Goal: Task Accomplishment & Management: Use online tool/utility

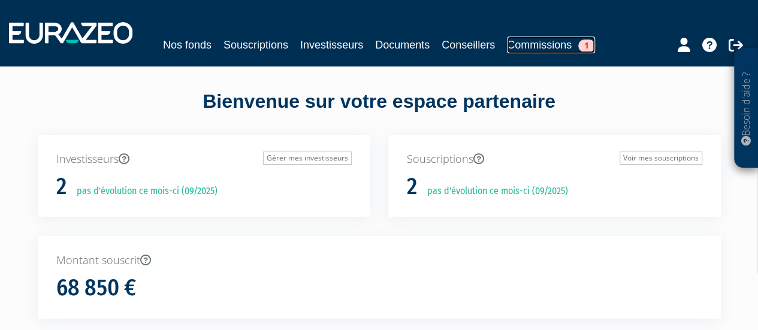
click at [550, 51] on link "Commissions 1" at bounding box center [551, 45] width 88 height 17
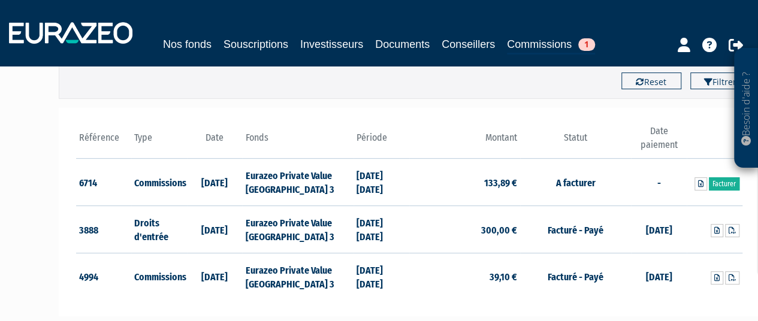
scroll to position [131, 0]
click at [721, 182] on link "Facturer" at bounding box center [724, 183] width 31 height 13
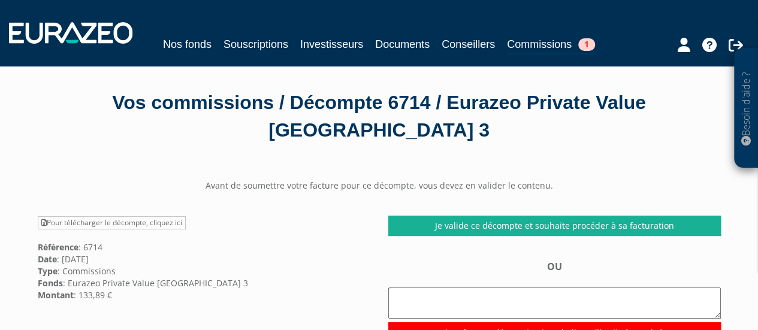
scroll to position [8, 0]
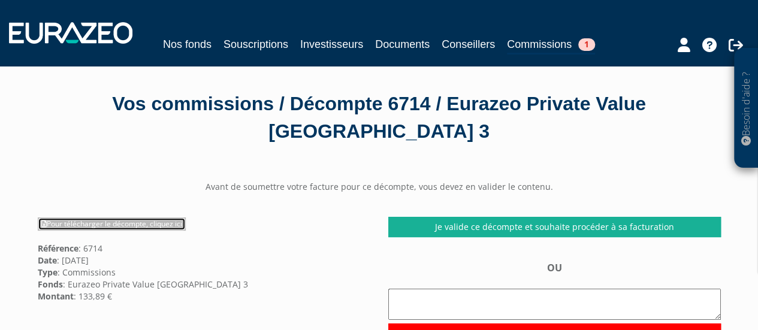
click at [145, 227] on link "Pour télécharger le décompte, cliquez ici" at bounding box center [112, 224] width 148 height 13
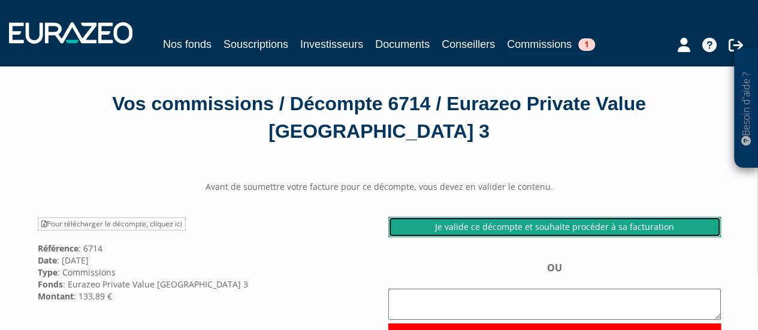
click at [468, 233] on link "Je valide ce décompte et souhaite procéder à sa facturation" at bounding box center [554, 227] width 333 height 20
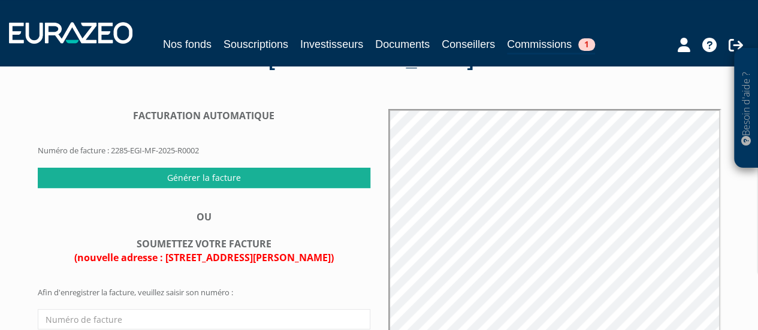
scroll to position [79, 0]
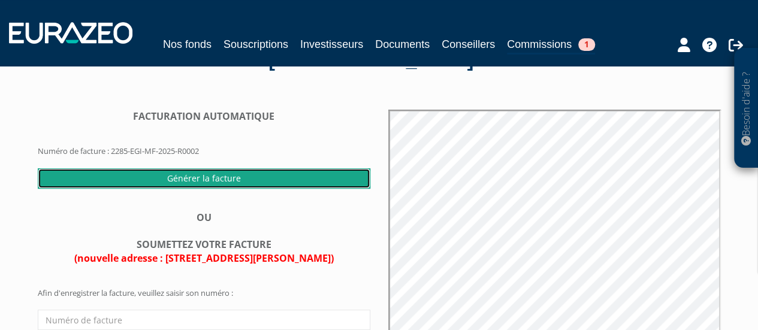
click at [206, 177] on input "Générer la facture" at bounding box center [204, 178] width 333 height 20
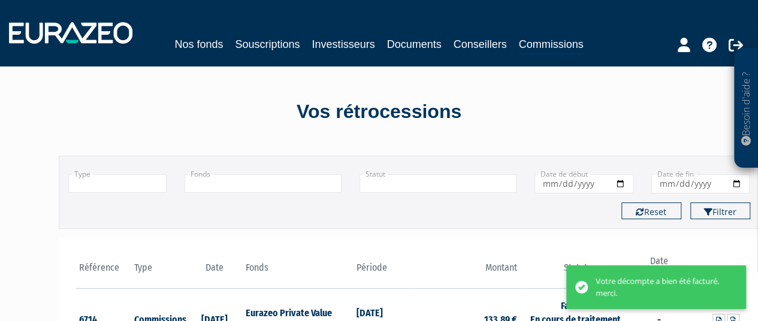
click at [609, 284] on div "Votre décompte a bien été facturé, merci." at bounding box center [662, 287] width 132 height 23
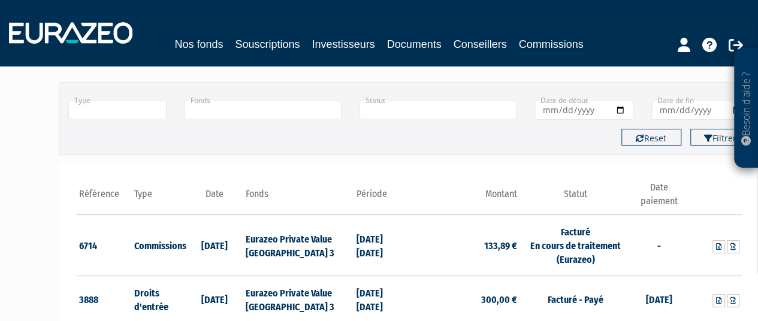
scroll to position [74, 0]
click at [738, 247] on link at bounding box center [733, 246] width 13 height 13
